Goal: Book appointment/travel/reservation

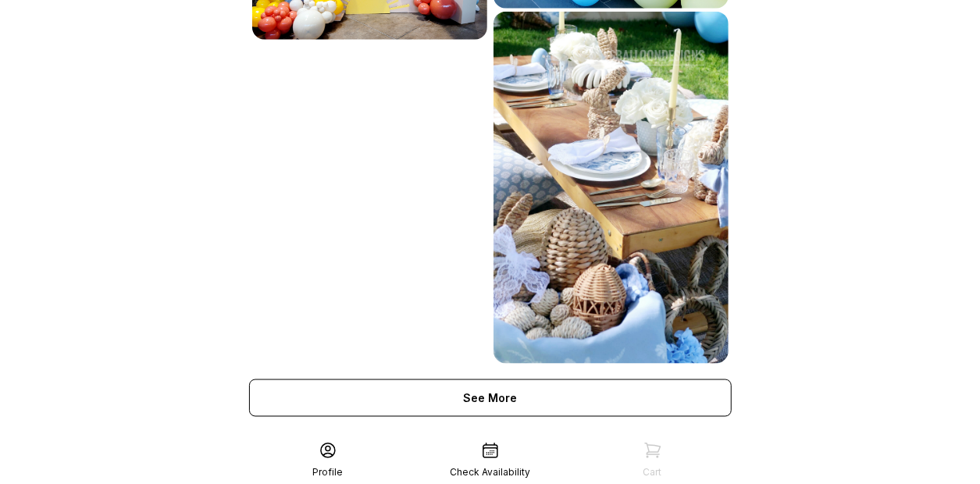
scroll to position [1048, 0]
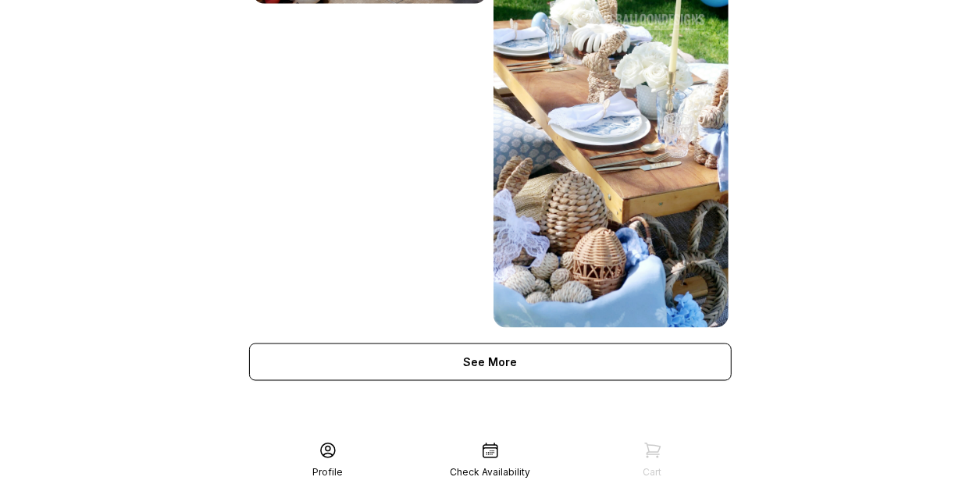
click at [487, 451] on icon at bounding box center [490, 450] width 19 height 19
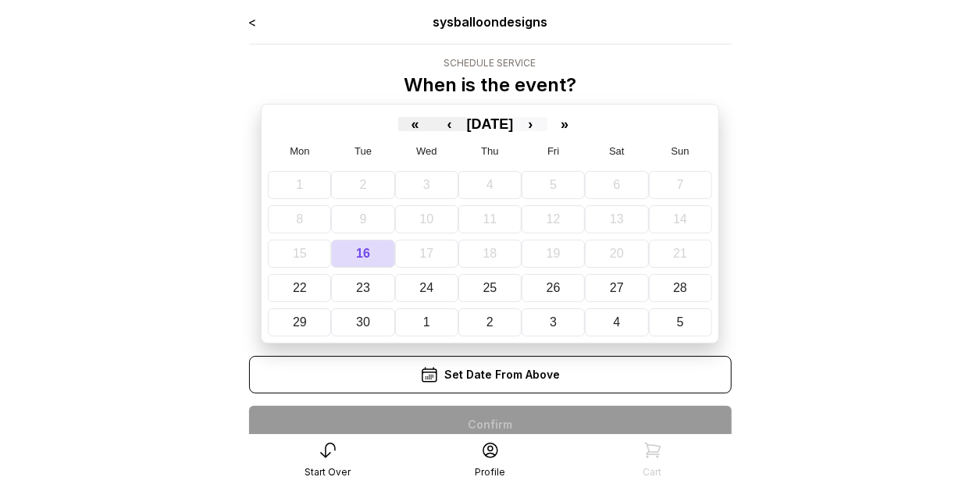
click at [547, 119] on button "›" at bounding box center [530, 124] width 34 height 14
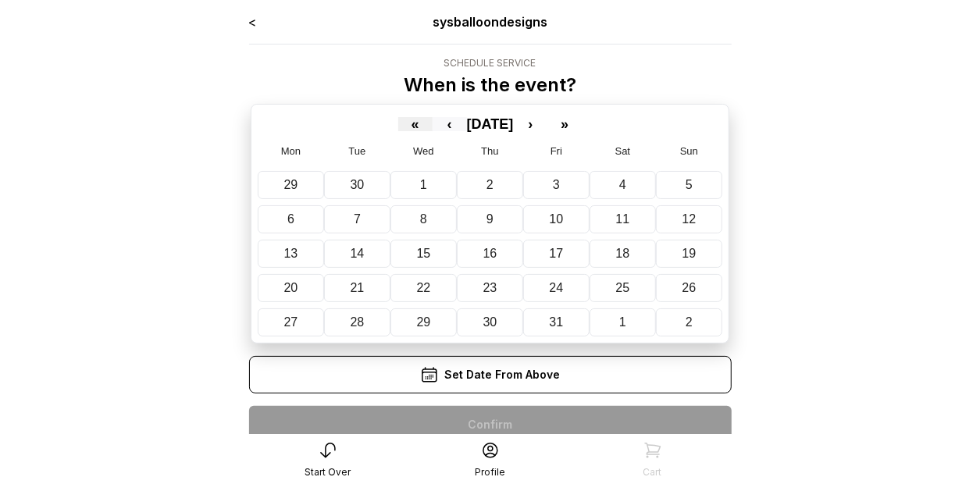
click at [432, 126] on button "‹" at bounding box center [449, 124] width 34 height 14
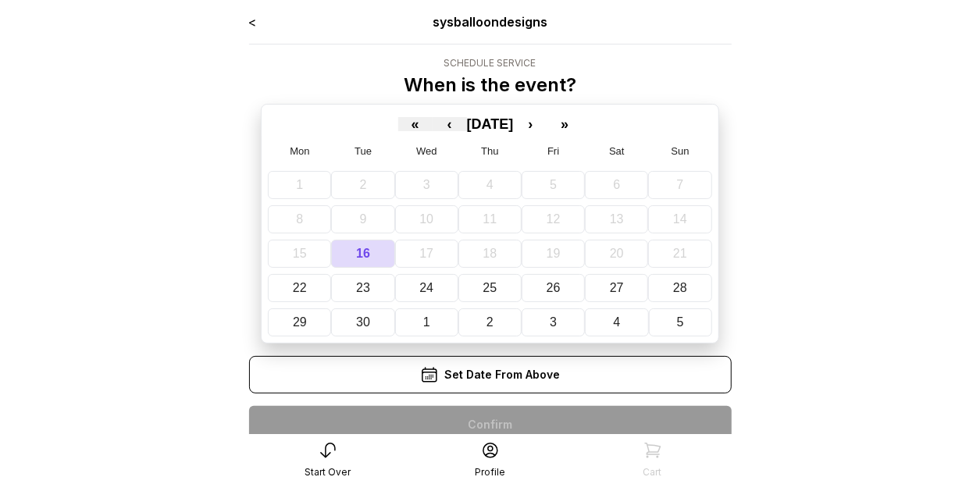
scroll to position [58, 0]
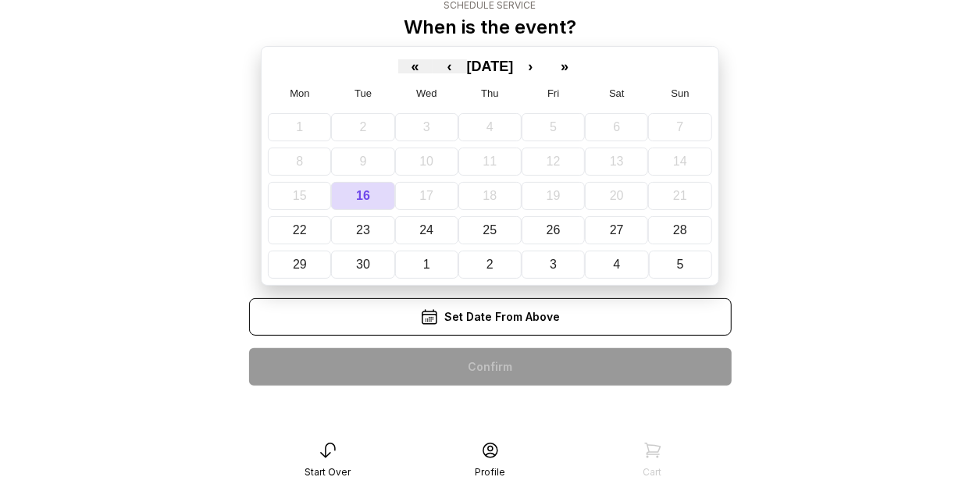
click at [436, 314] on icon at bounding box center [429, 317] width 19 height 19
drag, startPoint x: 503, startPoint y: 368, endPoint x: 524, endPoint y: 318, distance: 54.2
click at [520, 326] on div "< sysballoondesigns Schedule Service When is the event? « ‹ [DATE] › » Mon Tue …" at bounding box center [490, 176] width 482 height 443
click at [524, 318] on div "Set Date From Above" at bounding box center [490, 316] width 482 height 37
click at [492, 453] on icon at bounding box center [489, 450] width 14 height 14
